Goal: Download file/media

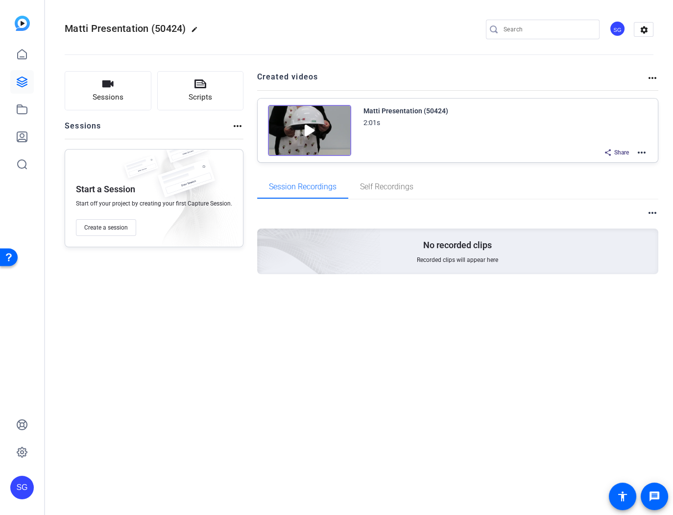
click at [645, 151] on mat-icon "more_horiz" at bounding box center [642, 153] width 12 height 12
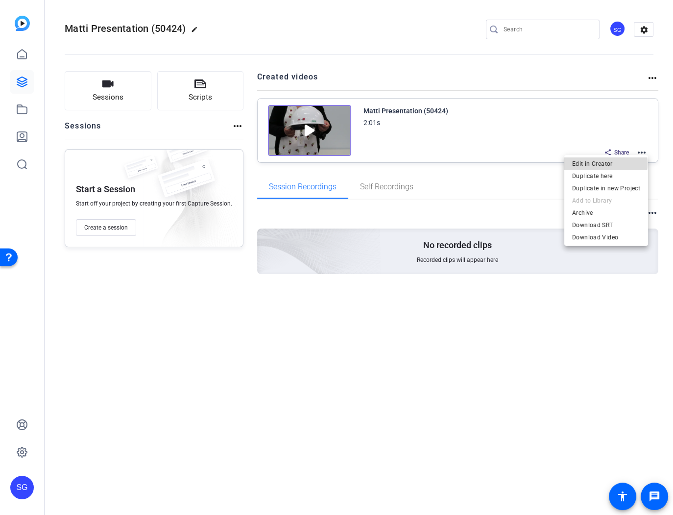
click at [606, 164] on span "Edit in Creator" at bounding box center [606, 164] width 68 height 12
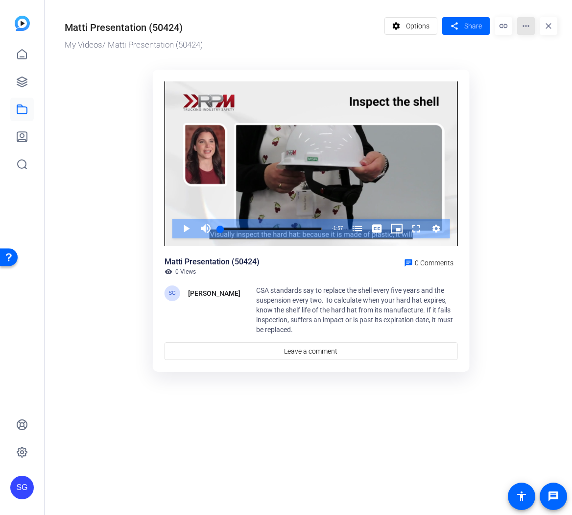
click at [528, 25] on mat-icon "more_horiz" at bounding box center [527, 26] width 18 height 18
click at [541, 97] on span "Download" at bounding box center [544, 103] width 39 height 12
